Goal: Find specific page/section: Find specific page/section

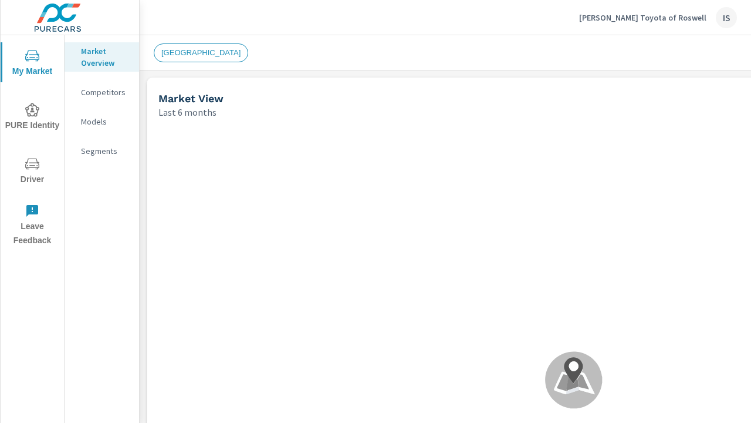
scroll to position [447, 0]
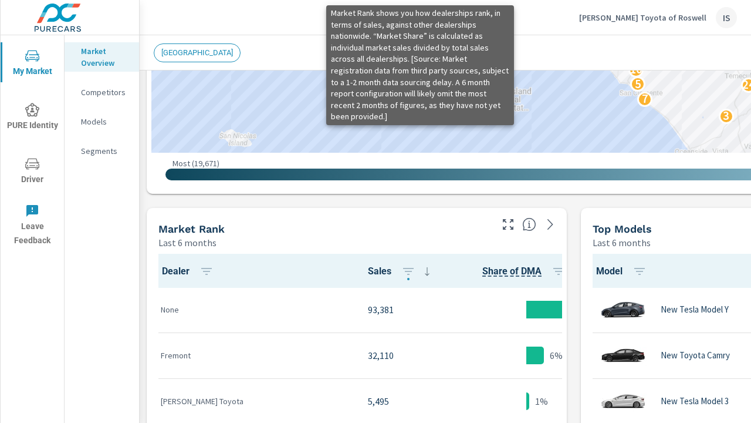
scroll to position [612, 0]
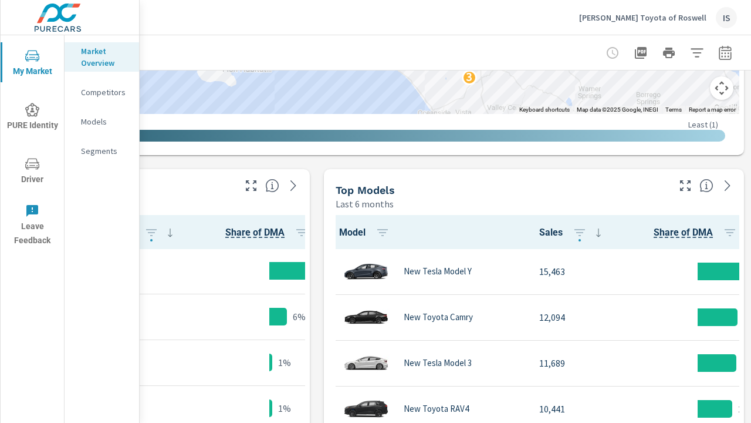
scroll to position [471, 266]
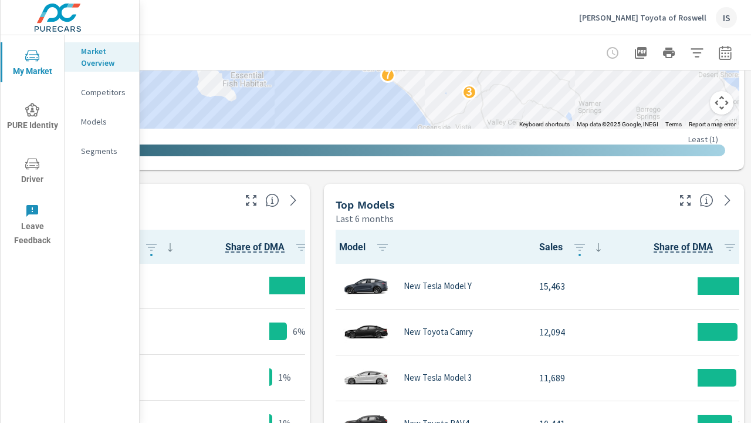
drag, startPoint x: 72, startPoint y: 245, endPoint x: 79, endPoint y: 278, distance: 33.2
click at [79, 278] on div "Market Overview Competitors Models Segments" at bounding box center [102, 228] width 75 height 387
